Goal: Share content: Share content

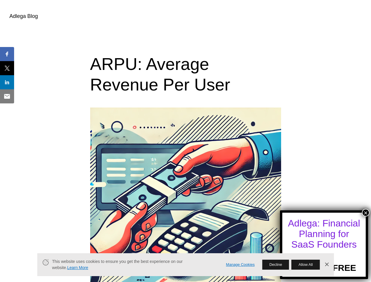
click at [366, 213] on button "×" at bounding box center [366, 213] width 8 height 8
click at [7, 54] on span "Share" at bounding box center [11, 54] width 19 height 7
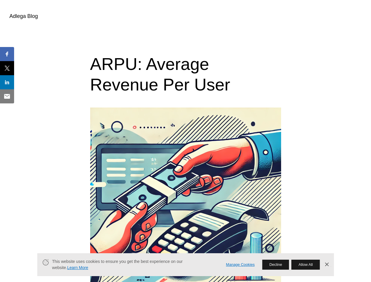
click at [7, 68] on span "Tweet" at bounding box center [11, 68] width 19 height 7
click at [7, 82] on div "Share" at bounding box center [7, 82] width 14 height 14
click at [7, 96] on span "Email" at bounding box center [11, 96] width 18 height 7
click at [240, 265] on link "Manage Cookies" at bounding box center [240, 265] width 29 height 6
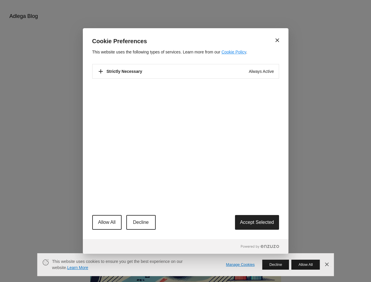
click at [275, 265] on div "Close Cookie Preferences This website uses the following types of services. Lea…" at bounding box center [185, 141] width 371 height 282
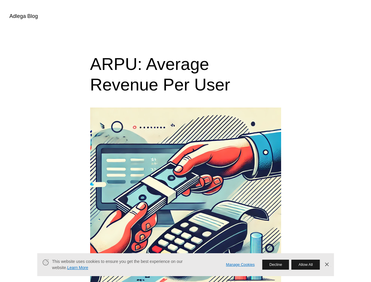
click at [305, 265] on button "Allow All" at bounding box center [305, 265] width 28 height 10
